Goal: Answer question/provide support

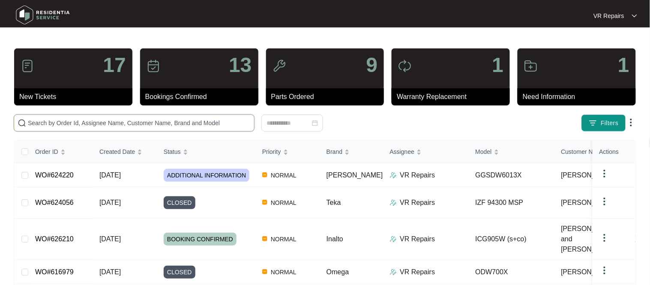
click at [134, 123] on input "text" at bounding box center [139, 122] width 223 height 9
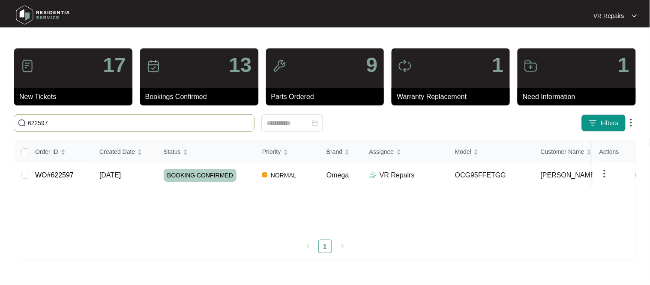
type input "622597"
click at [82, 178] on td "WO#622597" at bounding box center [60, 175] width 64 height 24
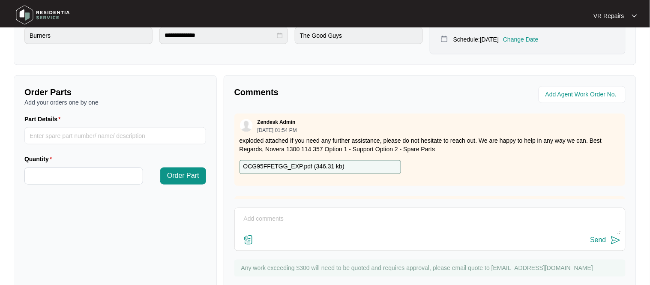
scroll to position [284, 0]
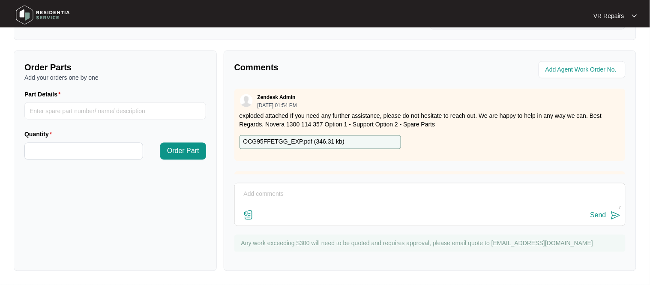
click at [276, 197] on textarea at bounding box center [430, 199] width 382 height 22
paste textarea "Investigated the cooktop, and found that the two right-hand side burners would …"
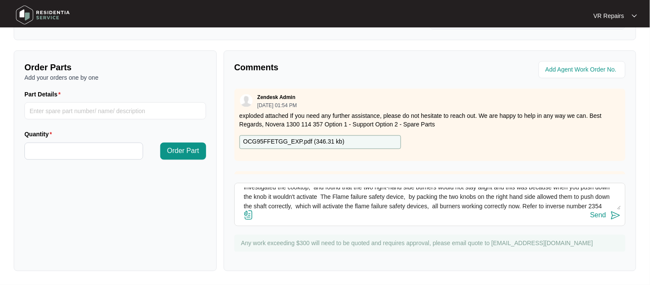
scroll to position [15, 0]
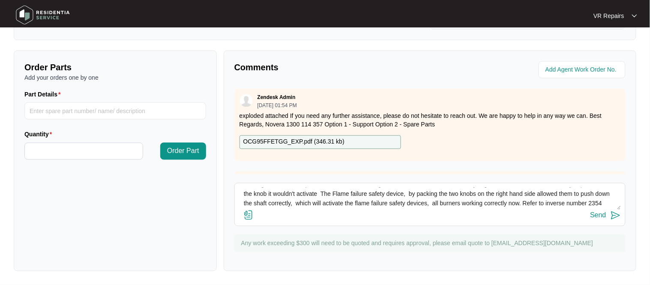
type textarea "Investigated the cooktop, and found that the two right-hand side burners would …"
click at [606, 216] on div "Send" at bounding box center [598, 216] width 16 height 8
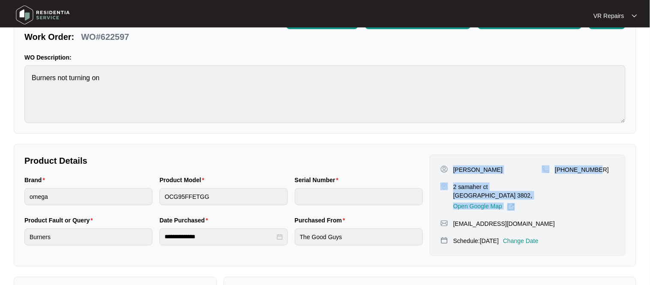
scroll to position [0, 0]
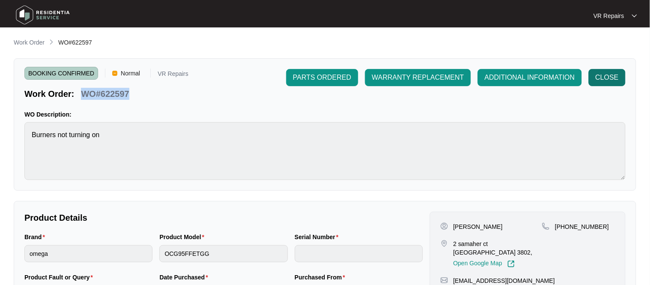
click at [615, 74] on span "CLOSE" at bounding box center [606, 77] width 23 height 10
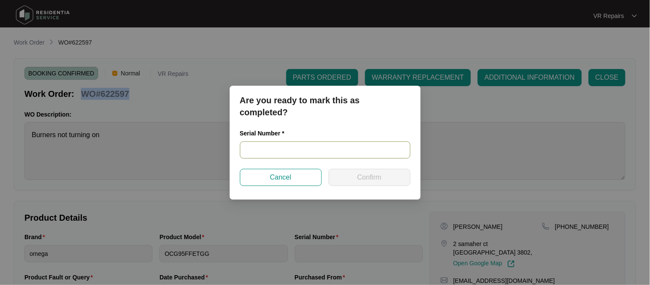
click at [281, 149] on input "text" at bounding box center [325, 149] width 170 height 17
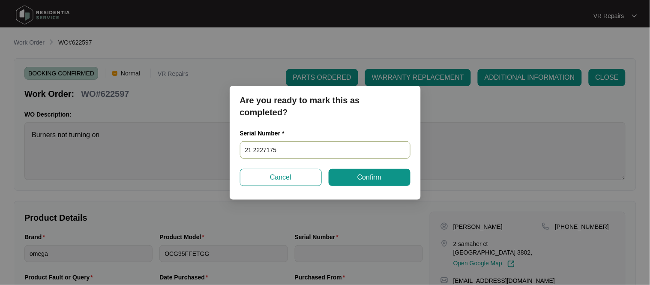
type input "21 22271759"
click at [386, 178] on button "Confirm" at bounding box center [369, 177] width 82 height 17
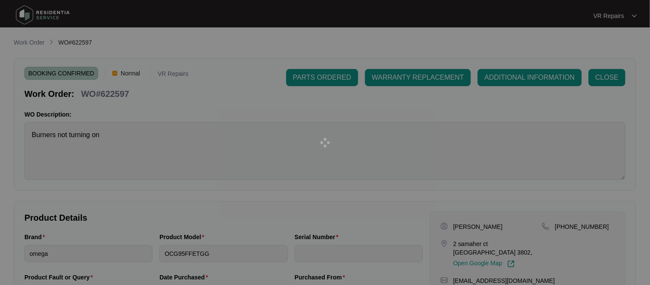
type input "21 22271759"
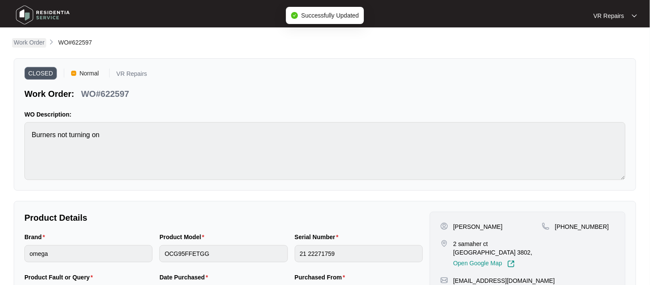
click at [35, 39] on p "Work Order" at bounding box center [29, 42] width 31 height 9
